Goal: Find specific page/section: Find specific page/section

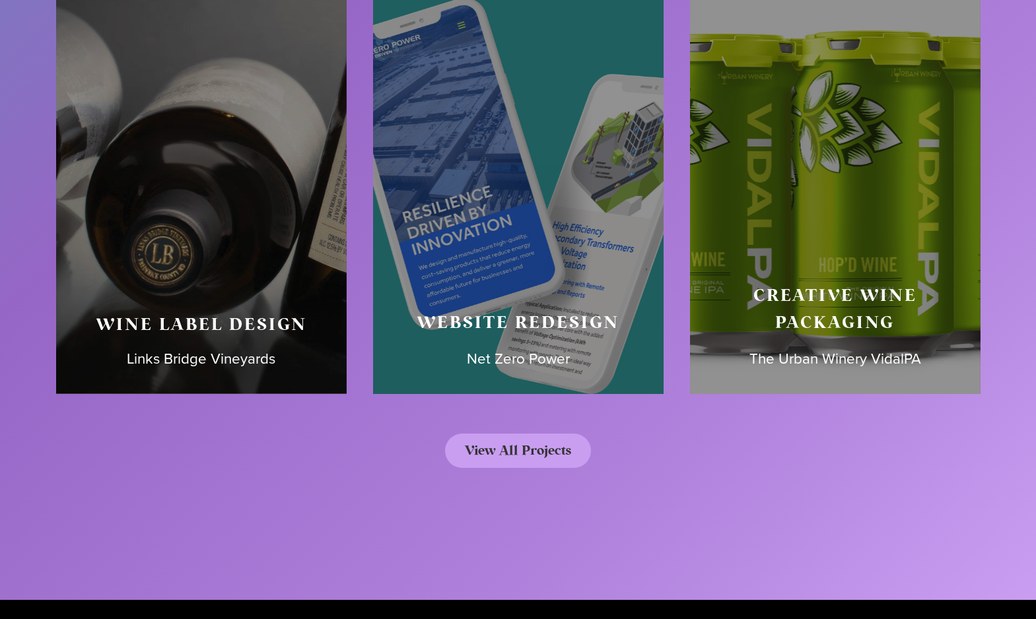
scroll to position [6866, 0]
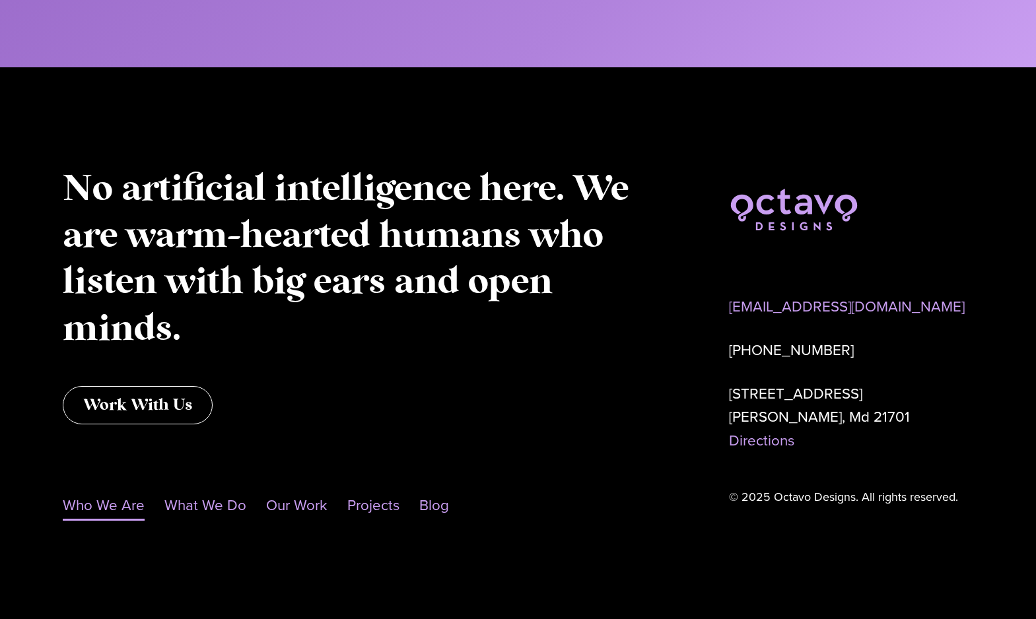
click at [104, 506] on link "Who We Are" at bounding box center [104, 505] width 82 height 30
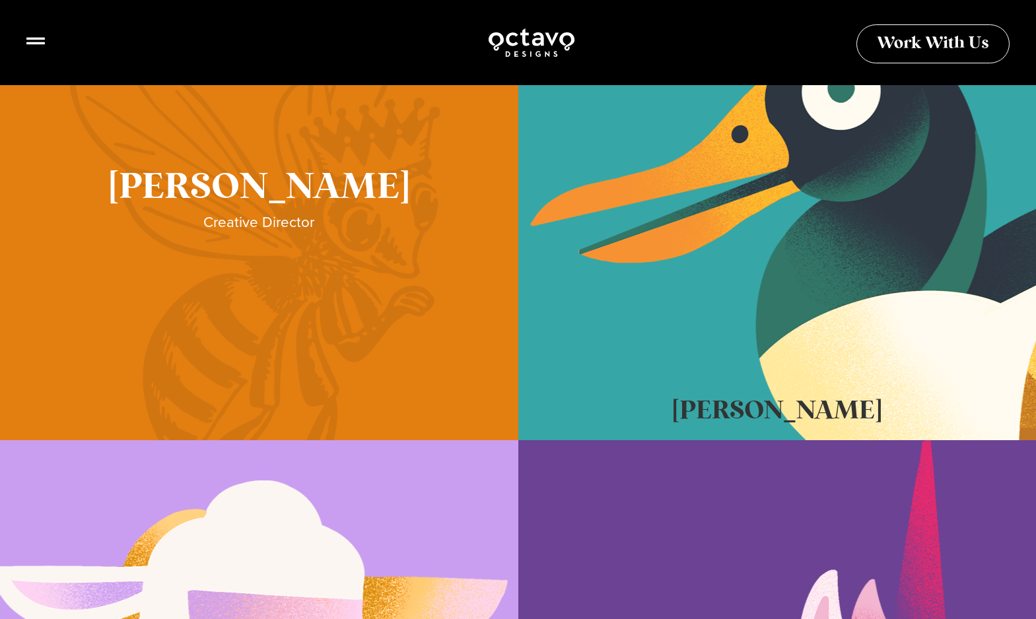
scroll to position [465, 0]
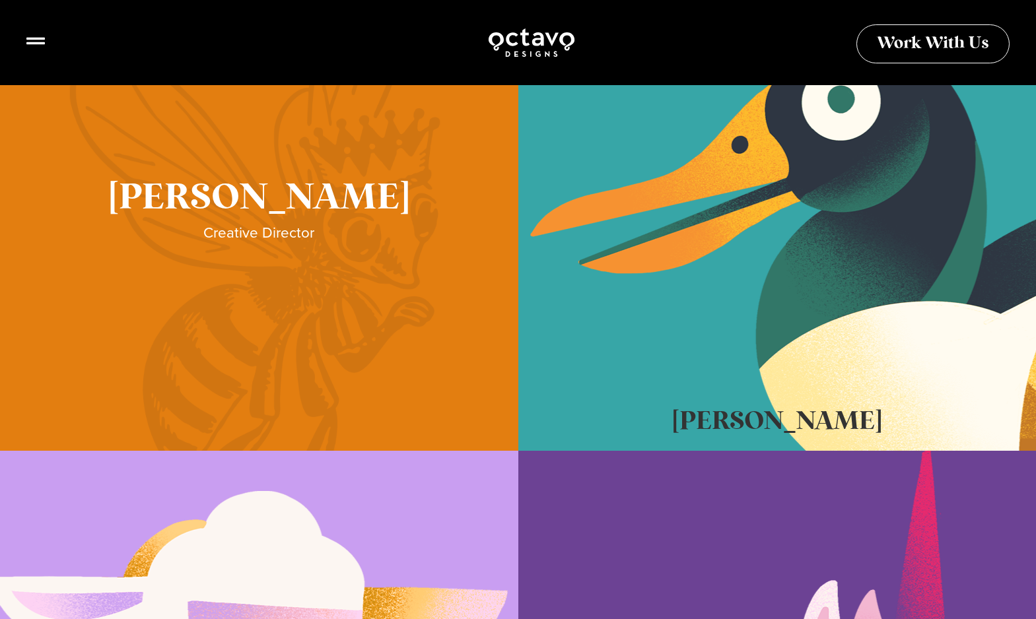
click at [269, 235] on link "Sue Hough" at bounding box center [259, 220] width 518 height 462
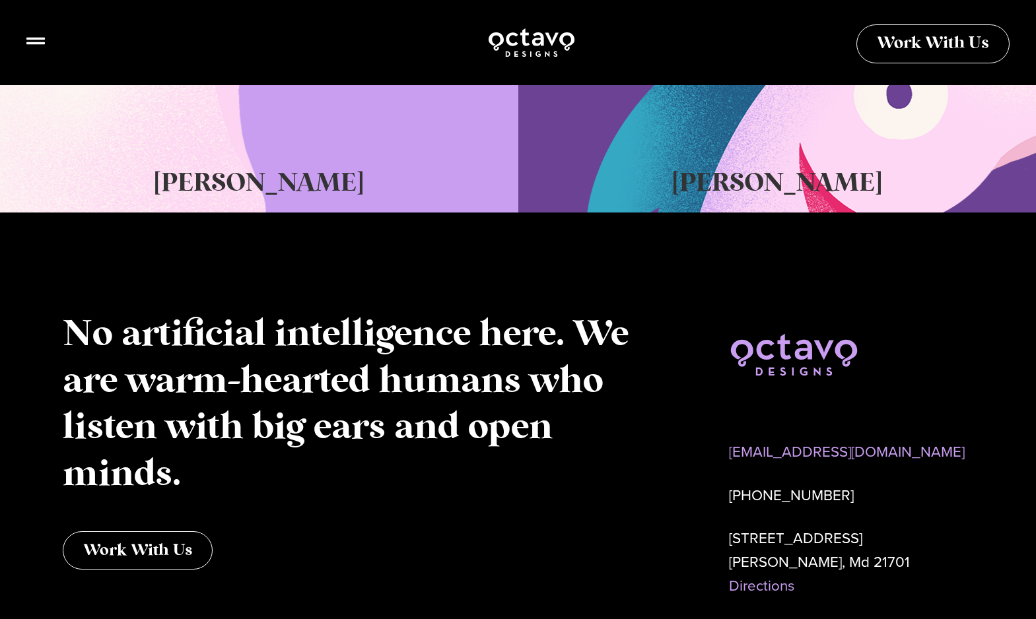
scroll to position [1074, 0]
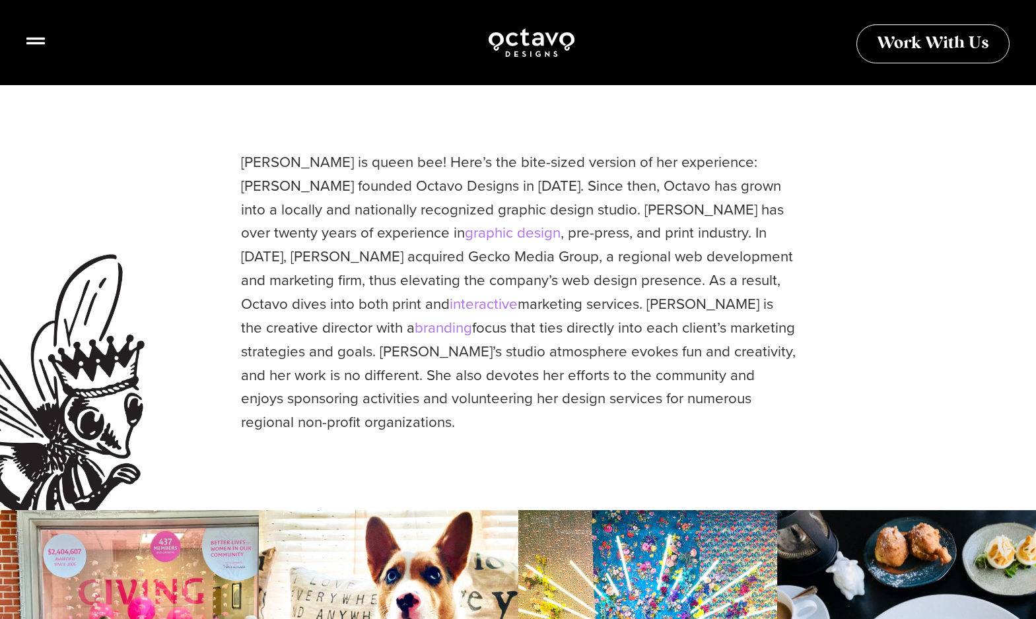
scroll to position [318, 0]
